Goal: Information Seeking & Learning: Understand process/instructions

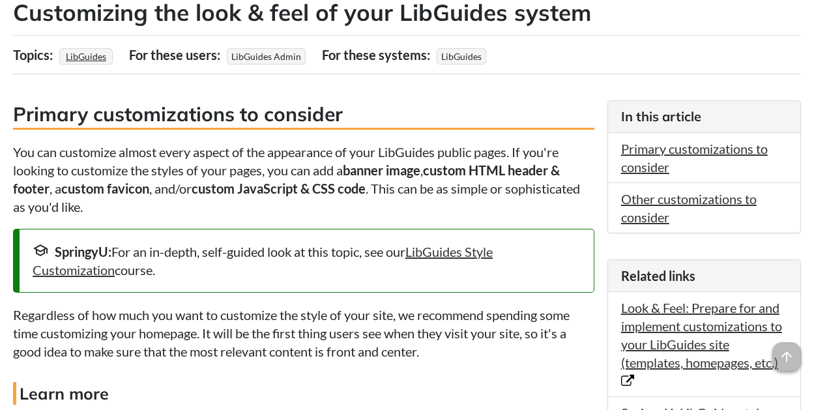
scroll to position [326, 0]
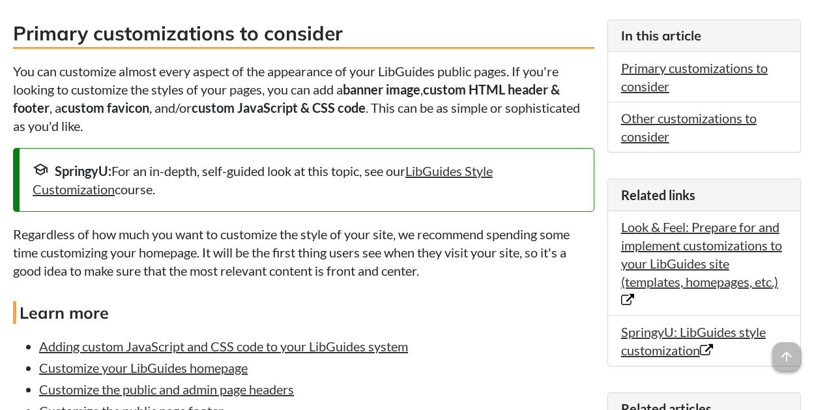
drag, startPoint x: 22, startPoint y: 70, endPoint x: 414, endPoint y: 135, distance: 397.8
click at [404, 115] on p "You can customize almost every aspect of the appearance of your LibGuides publi…" at bounding box center [304, 98] width 582 height 73
click at [253, 89] on p "You can customize almost every aspect of the appearance of your LibGuides publi…" at bounding box center [304, 98] width 582 height 73
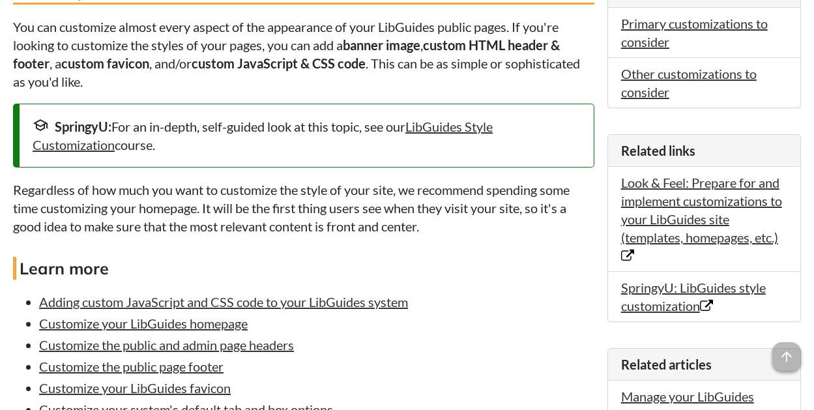
scroll to position [456, 0]
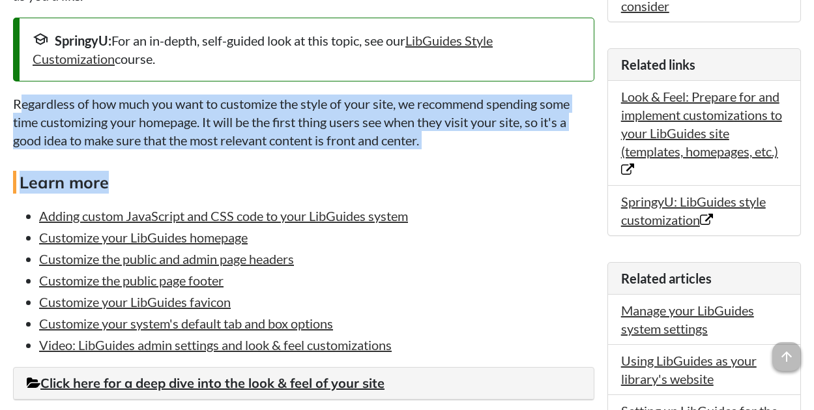
drag, startPoint x: 22, startPoint y: 101, endPoint x: 550, endPoint y: 153, distance: 530.8
click at [424, 138] on p "Regardless of how much you want to customize the style of your site, we recomme…" at bounding box center [304, 122] width 582 height 55
drag, startPoint x: 453, startPoint y: 142, endPoint x: -27, endPoint y: 88, distance: 482.3
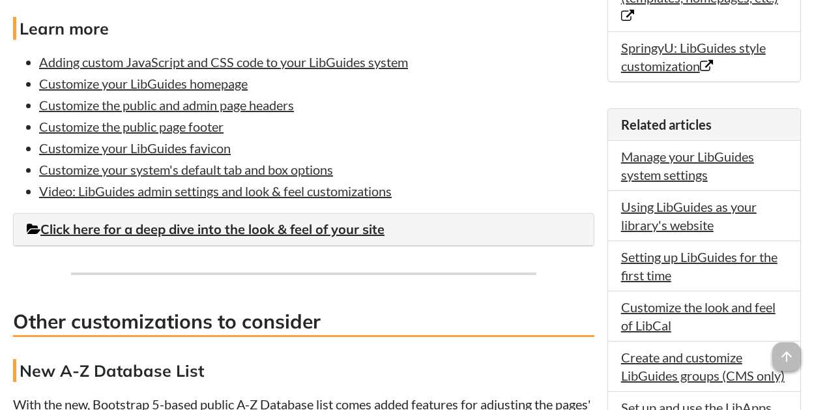
scroll to position [652, 0]
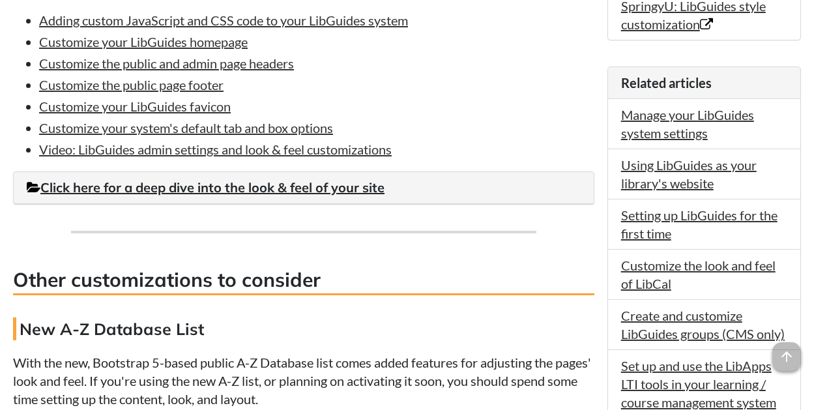
click at [530, 132] on li "Customize your system's default tab and box options" at bounding box center [317, 128] width 556 height 18
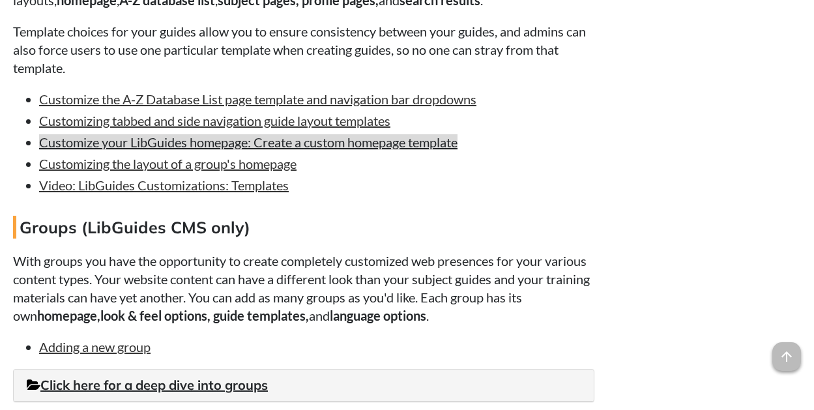
scroll to position [1239, 0]
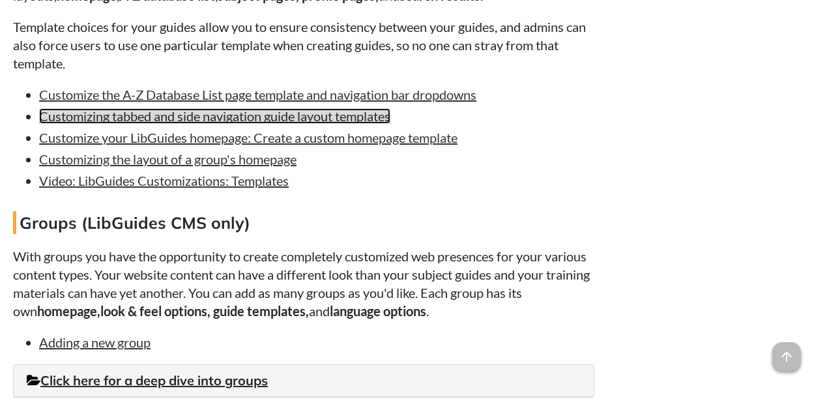
click at [186, 113] on link "Customizing tabbed and side navigation guide layout templates" at bounding box center [214, 116] width 351 height 16
